Goal: Information Seeking & Learning: Check status

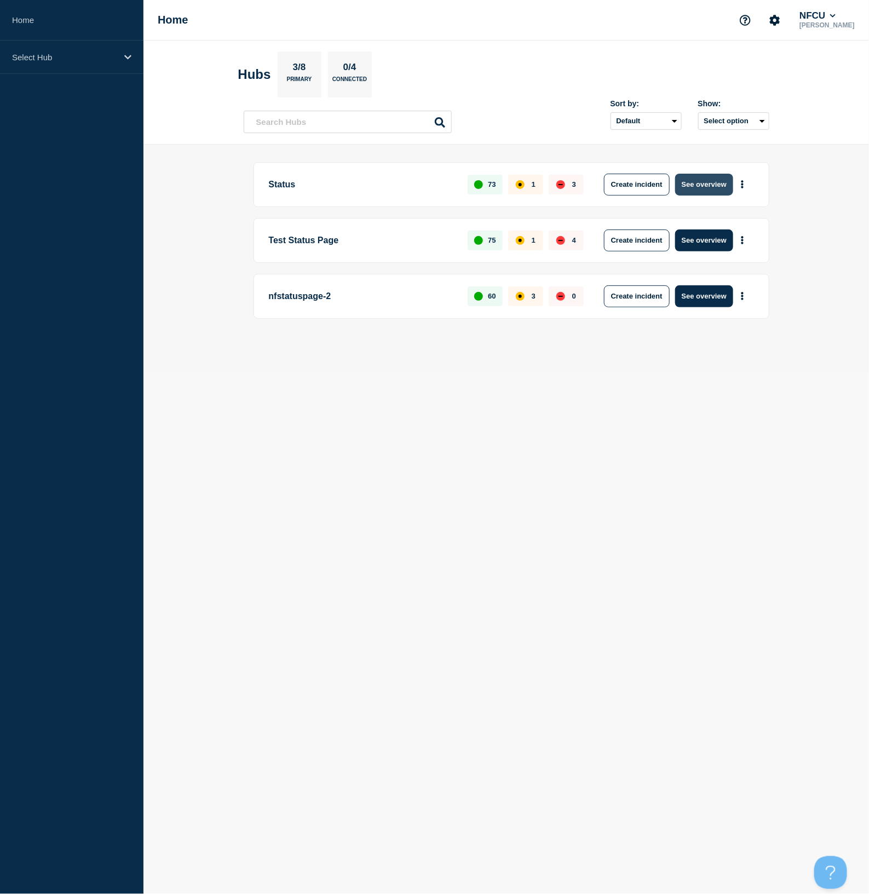
click at [714, 181] on button "See overview" at bounding box center [704, 185] width 58 height 22
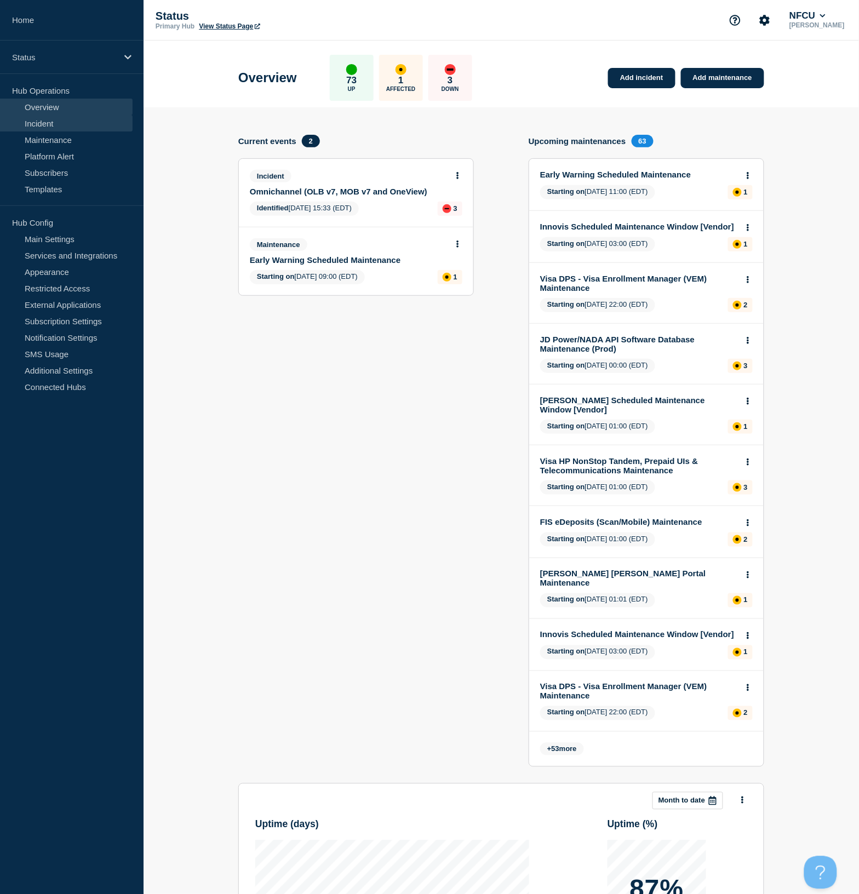
click at [58, 127] on link "Incident" at bounding box center [66, 123] width 133 height 16
